Goal: Task Accomplishment & Management: Use online tool/utility

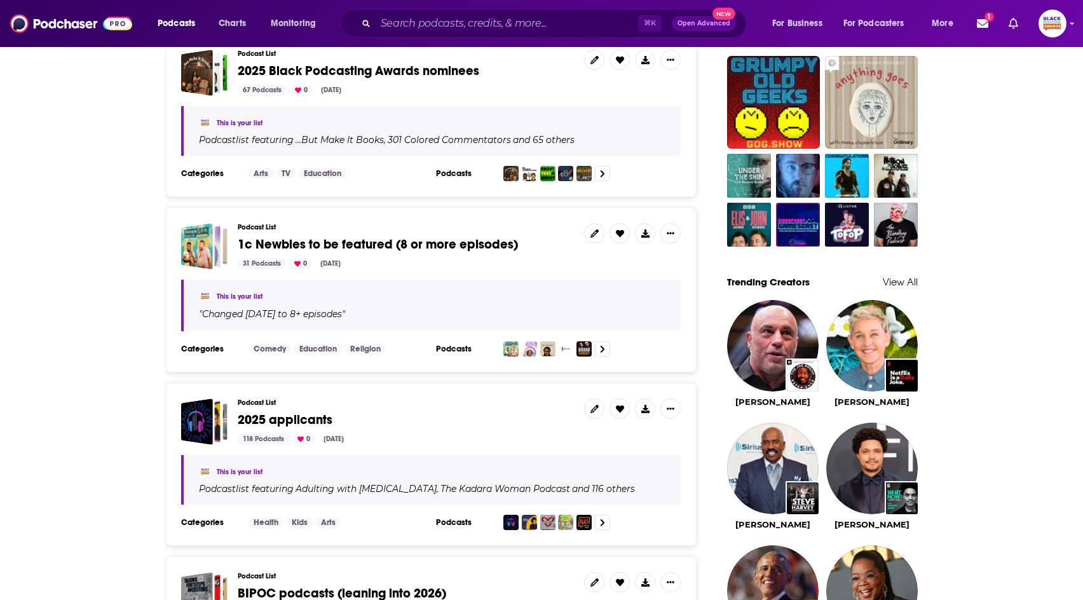
scroll to position [1081, 0]
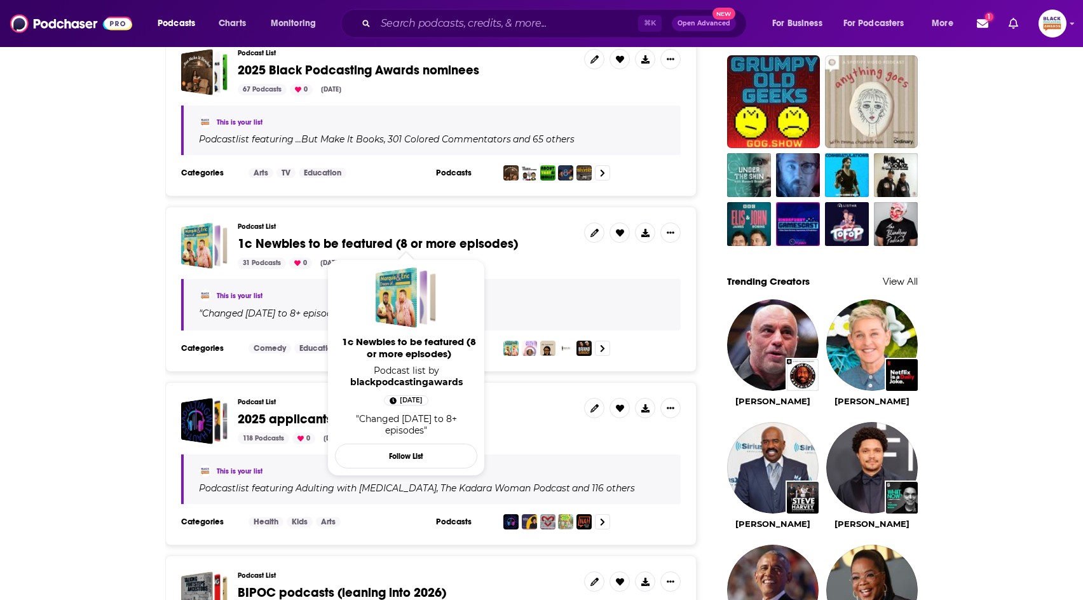
click at [445, 240] on span "1c Newbies to be featured (8 or more episodes)" at bounding box center [378, 244] width 280 height 16
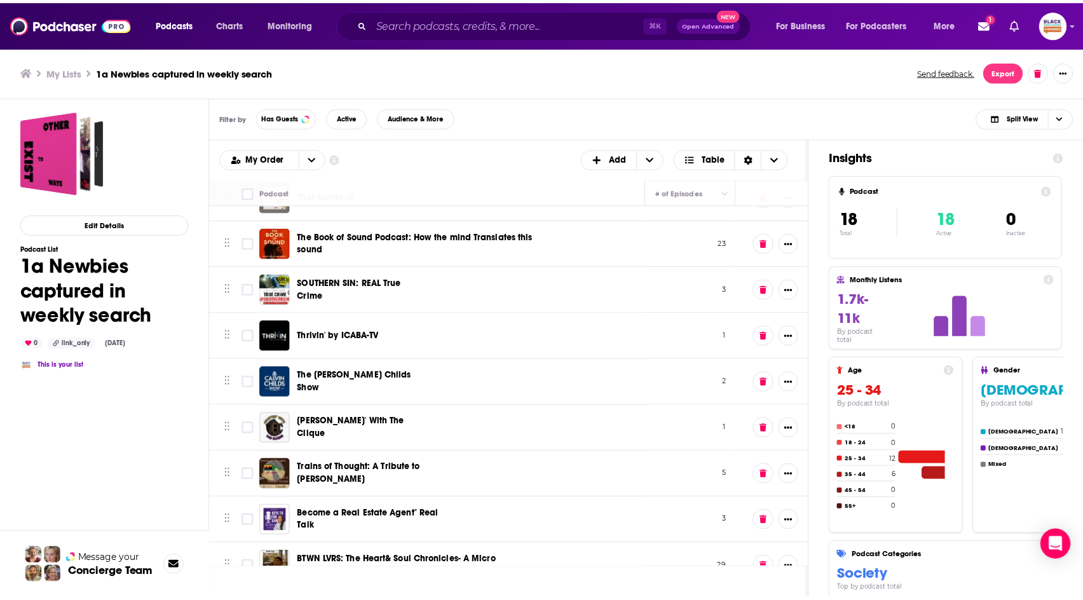
scroll to position [467, 0]
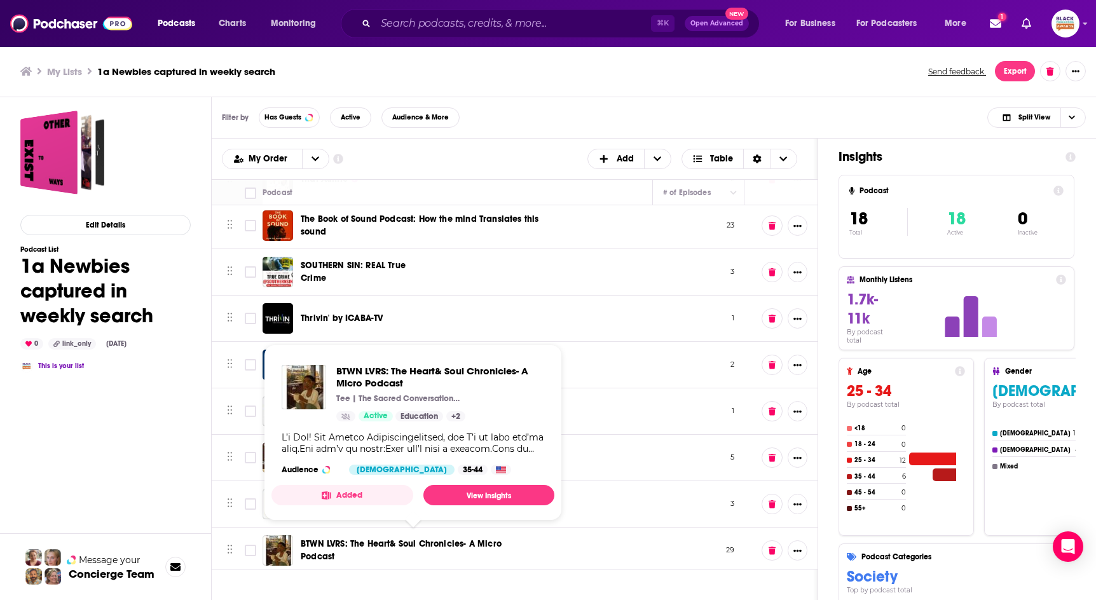
click at [461, 538] on span "BTWN LVRS: The Heart& Soul Chronicles- A Micro Podcast" at bounding box center [401, 550] width 201 height 24
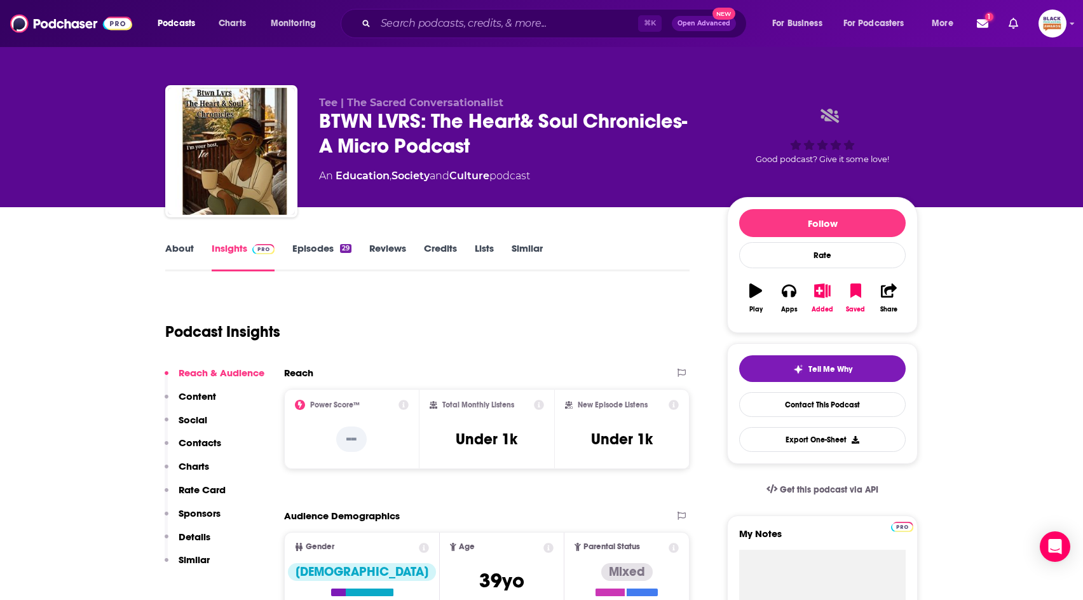
scroll to position [17, 0]
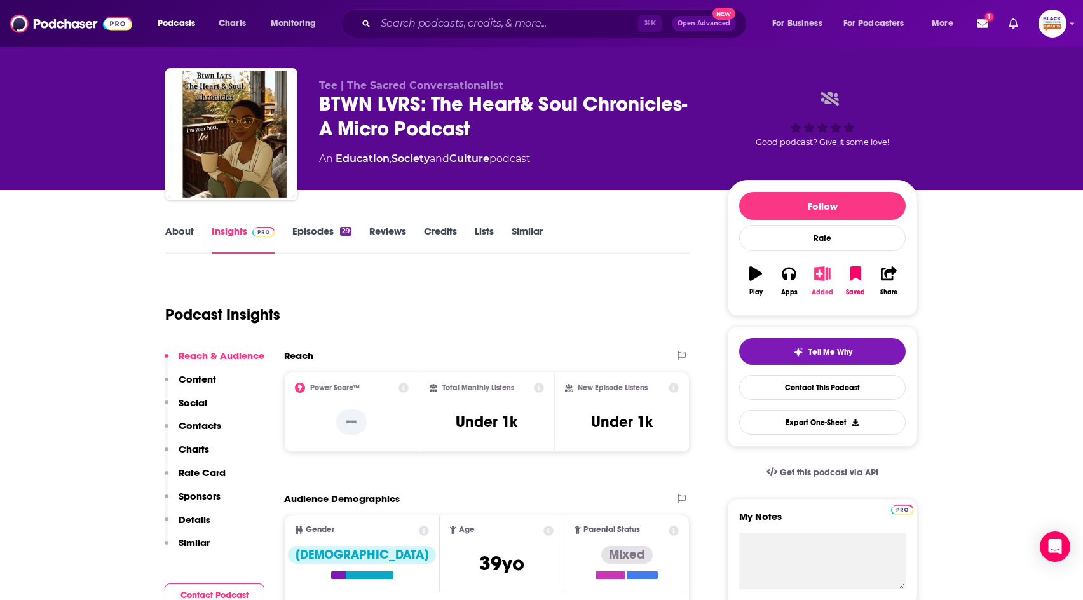
click at [831, 273] on button "Added" at bounding box center [822, 281] width 33 height 46
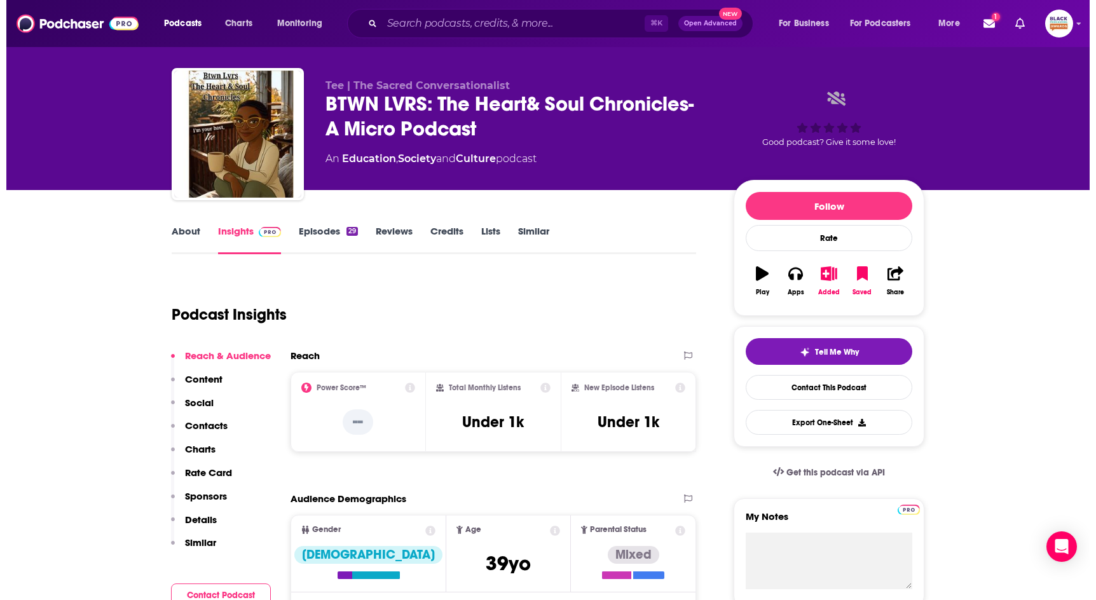
scroll to position [0, 0]
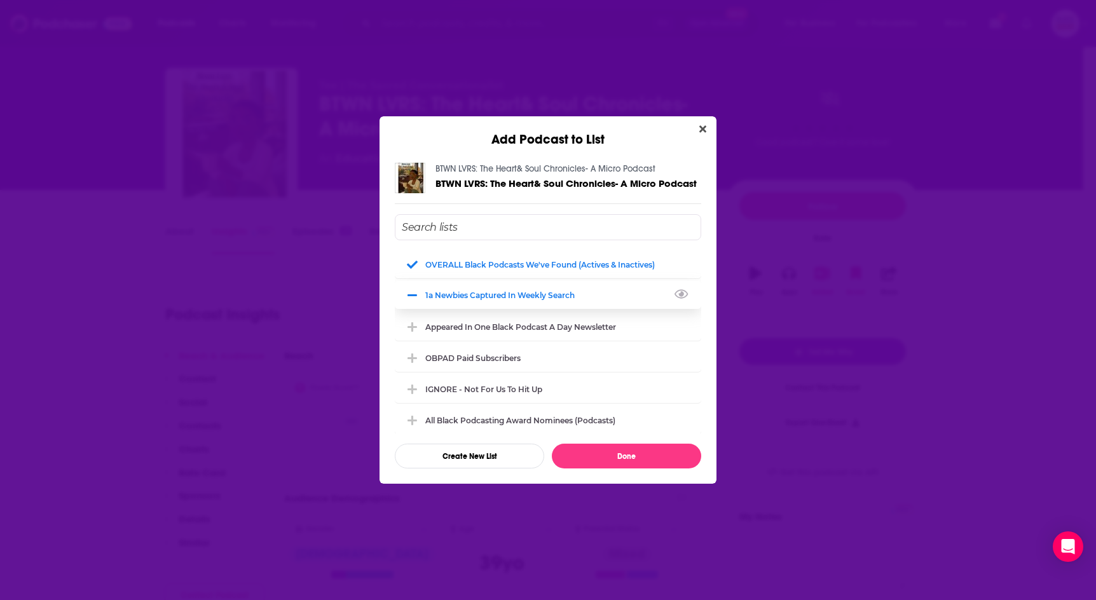
click at [561, 297] on div "1a Newbies captured in weekly search" at bounding box center [503, 295] width 157 height 10
click at [647, 451] on button "Done" at bounding box center [626, 456] width 149 height 25
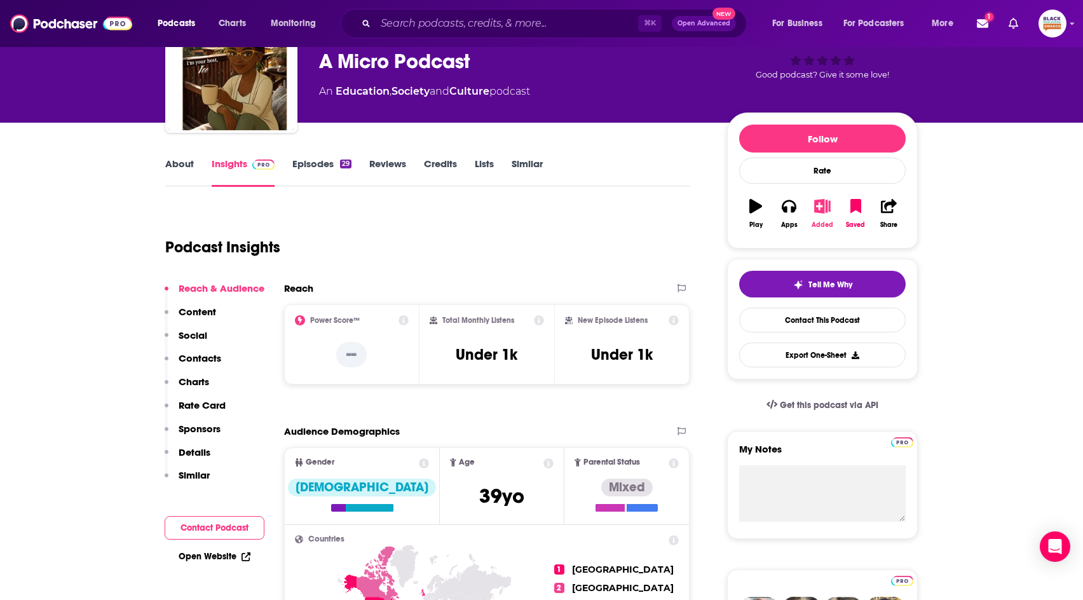
scroll to position [40, 0]
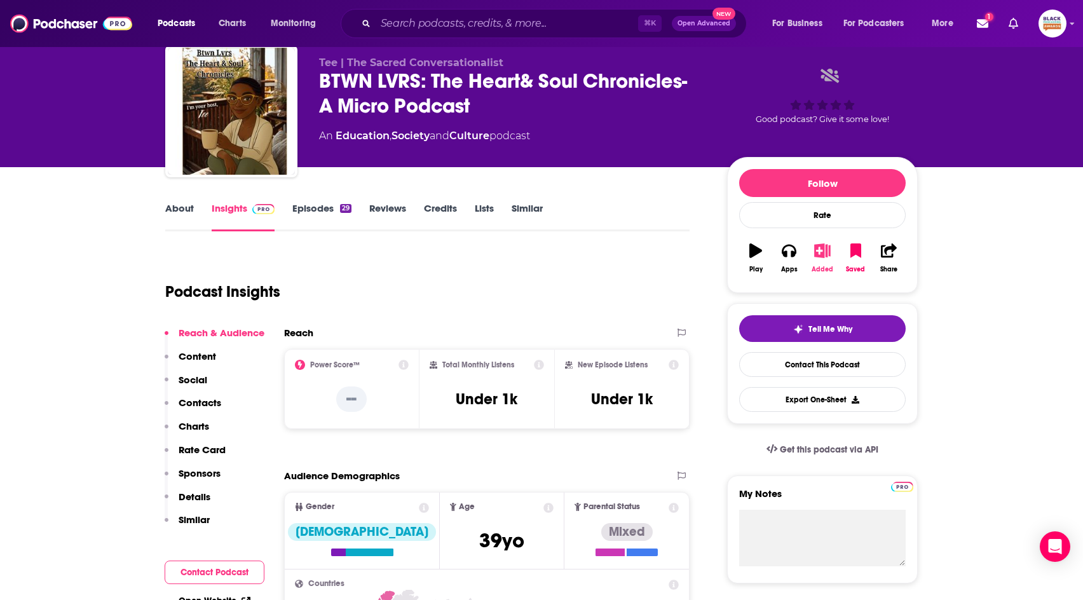
click at [823, 250] on icon "button" at bounding box center [823, 250] width 16 height 14
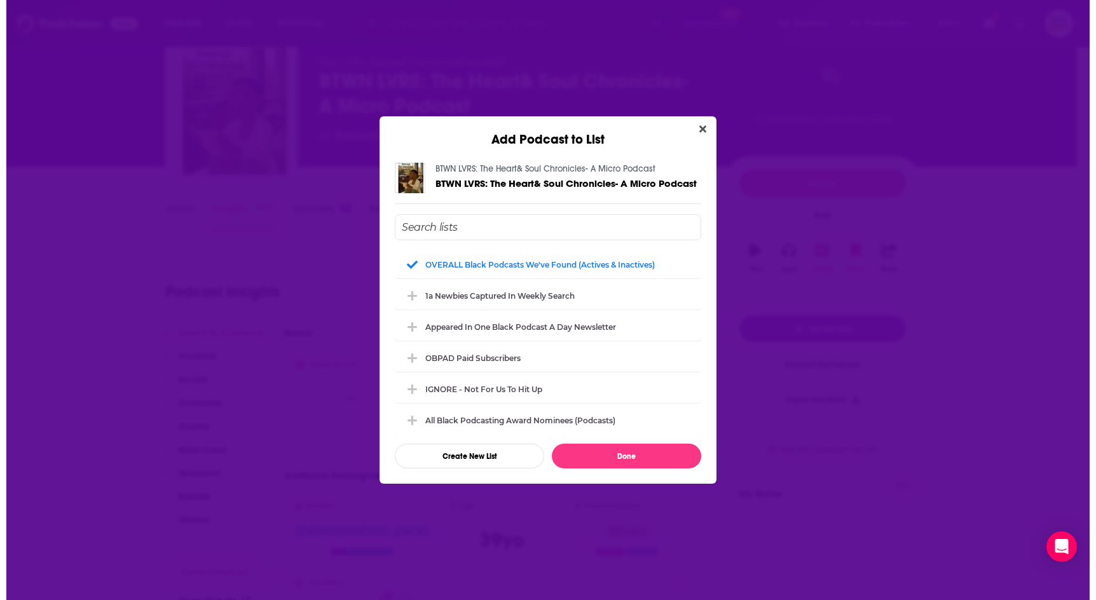
scroll to position [0, 0]
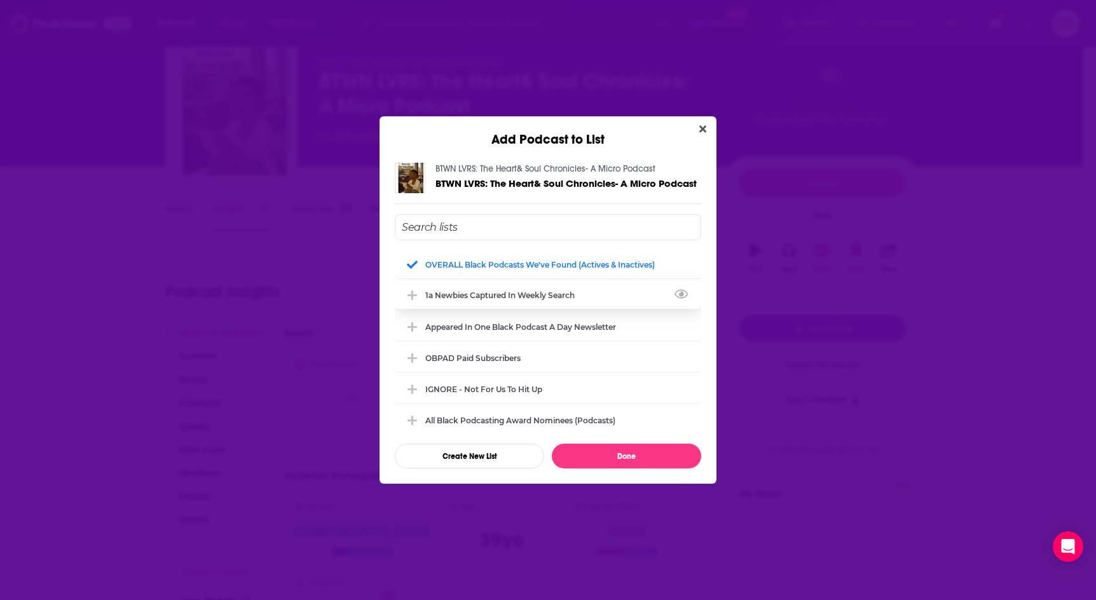
click at [543, 293] on div "1a Newbies captured in weekly search" at bounding box center [503, 295] width 157 height 10
click at [674, 455] on button "Done" at bounding box center [626, 456] width 149 height 25
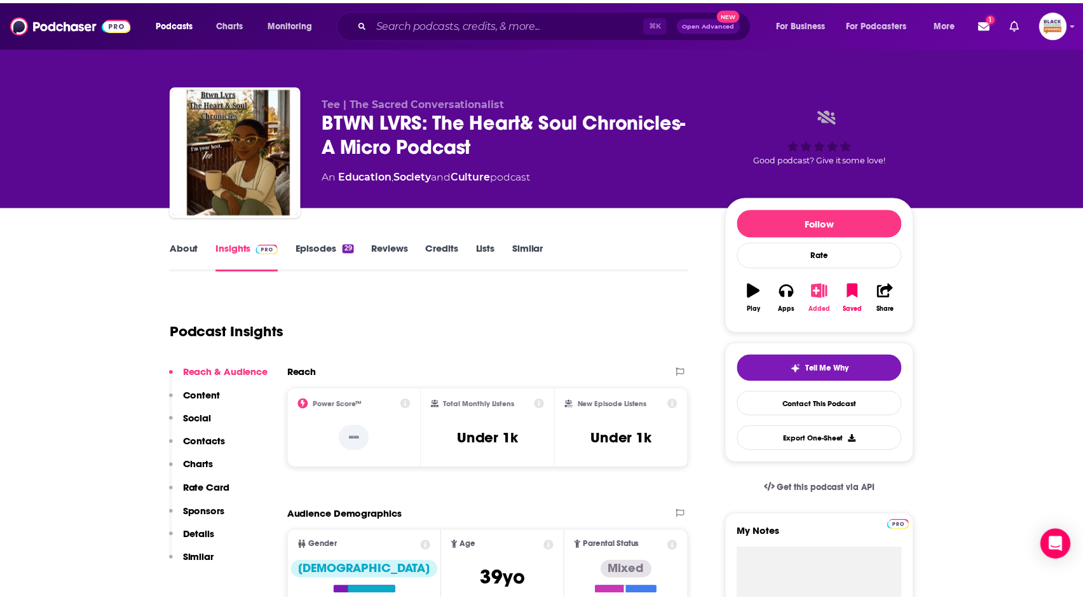
scroll to position [40, 0]
